Goal: Task Accomplishment & Management: Use online tool/utility

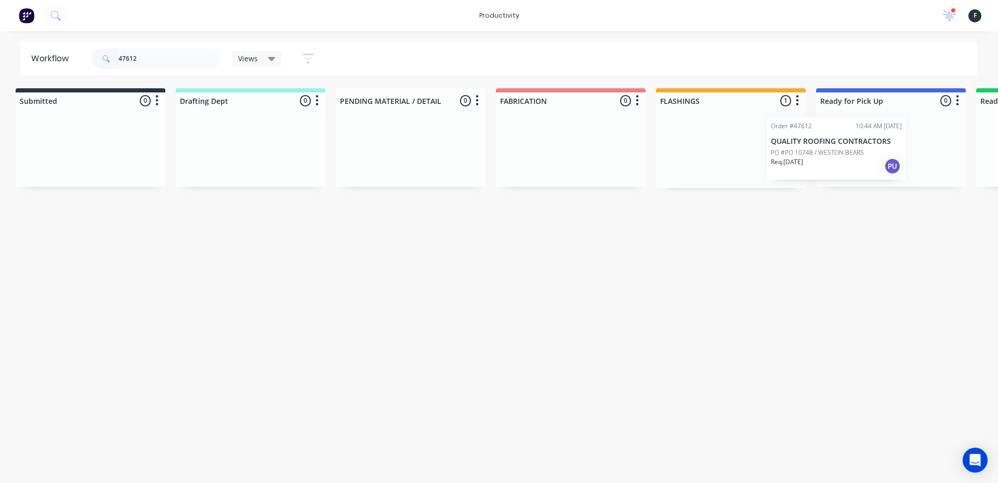
drag, startPoint x: 759, startPoint y: 155, endPoint x: 877, endPoint y: 155, distance: 118.5
click at [877, 155] on div "Submitted 0 Sort By Created date Required date Order number Customer name Most …" at bounding box center [852, 138] width 1734 height 100
type input "47612"
click at [877, 155] on div at bounding box center [889, 148] width 150 height 79
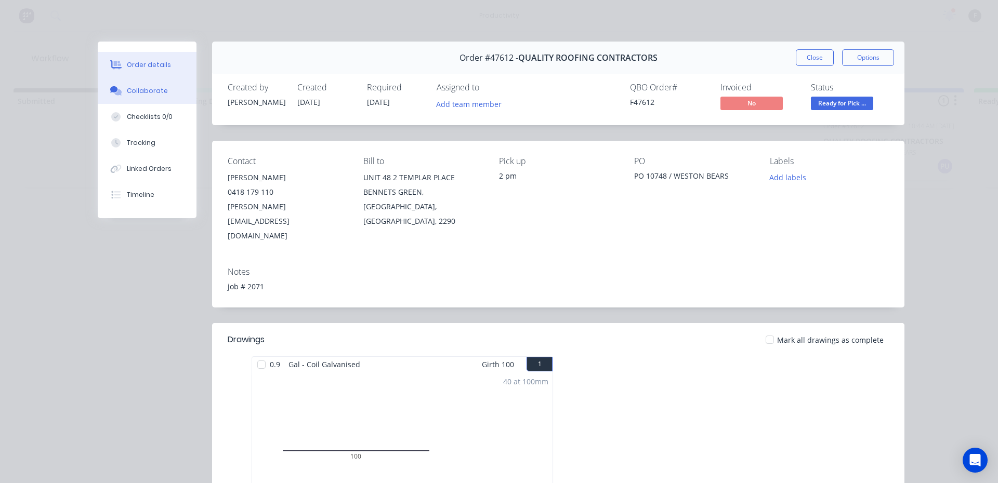
click at [146, 83] on button "Collaborate" at bounding box center [147, 91] width 99 height 26
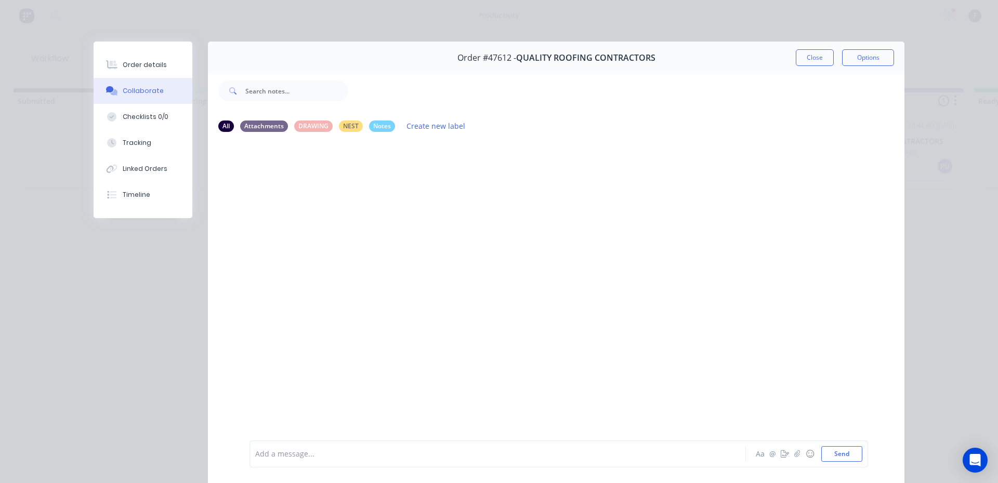
click at [315, 457] on div at bounding box center [483, 454] width 455 height 11
